Goal: Information Seeking & Learning: Check status

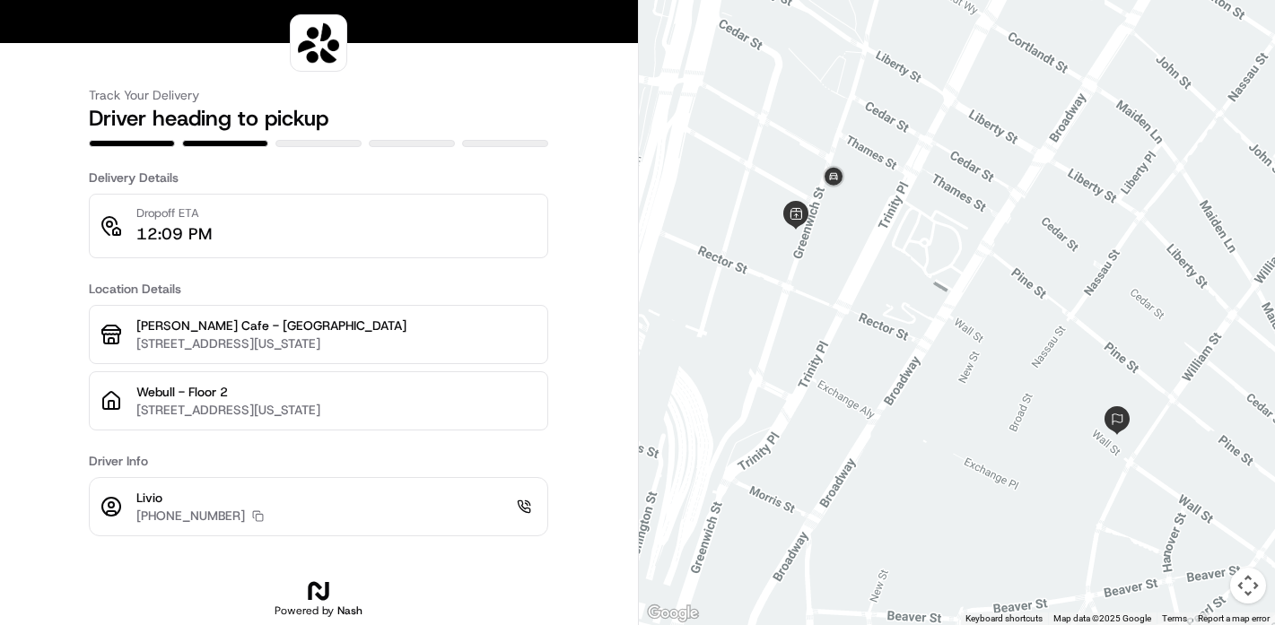
click at [822, 222] on div at bounding box center [957, 312] width 637 height 625
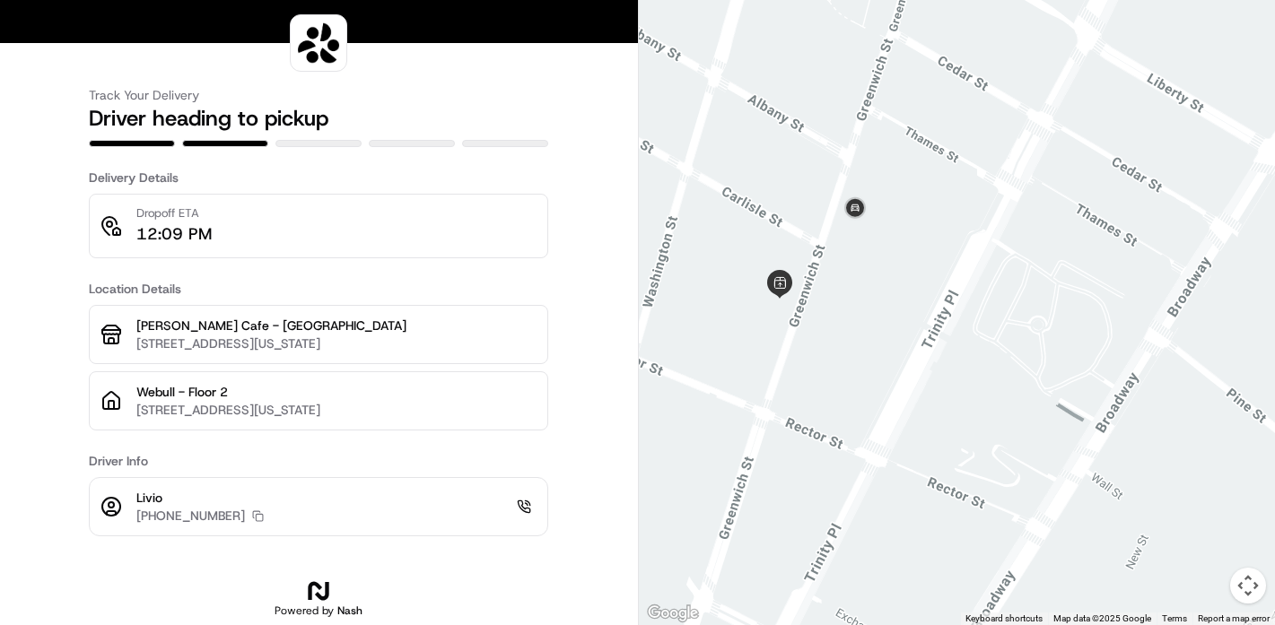
drag, startPoint x: 851, startPoint y: 202, endPoint x: 861, endPoint y: 268, distance: 67.1
click at [861, 268] on div at bounding box center [957, 312] width 637 height 625
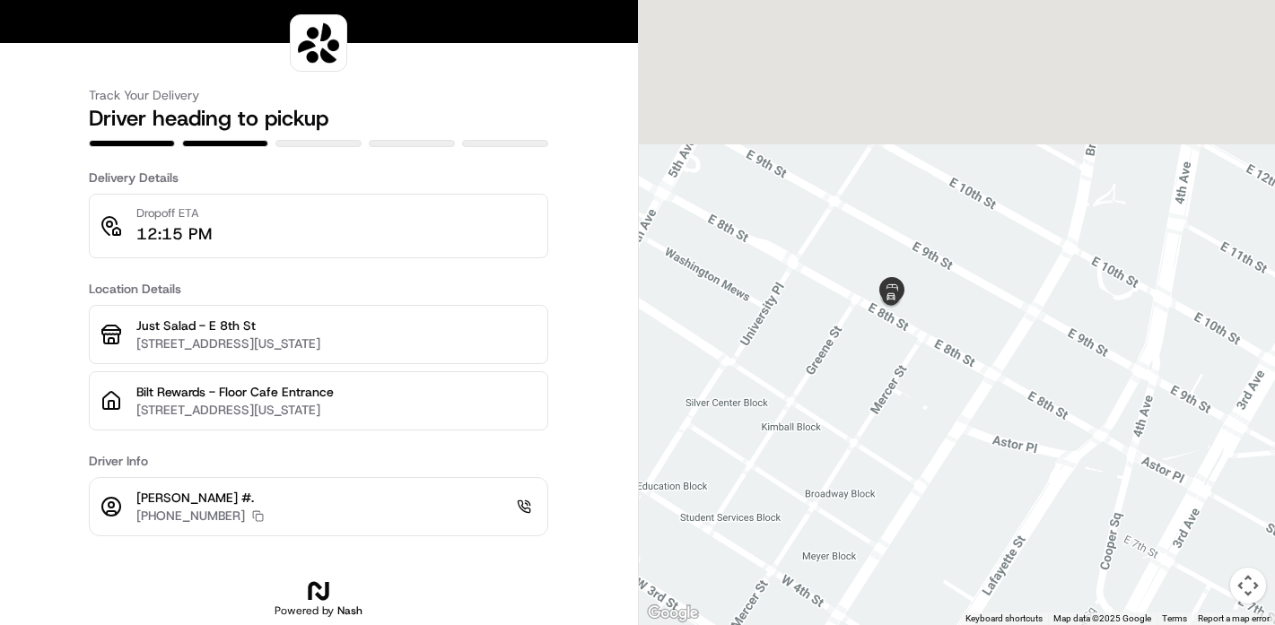
drag, startPoint x: 888, startPoint y: 135, endPoint x: 819, endPoint y: 453, distance: 325.8
click at [819, 454] on div at bounding box center [957, 312] width 637 height 625
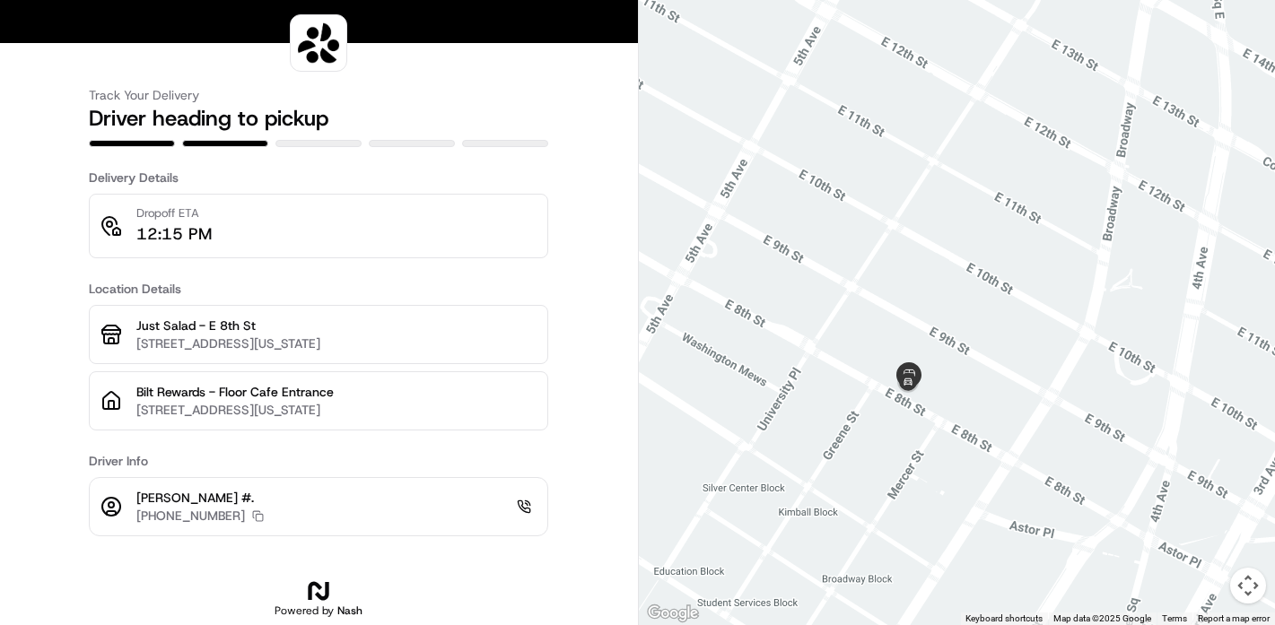
drag, startPoint x: 898, startPoint y: 391, endPoint x: 940, endPoint y: 326, distance: 77.9
click at [940, 326] on div at bounding box center [957, 312] width 637 height 625
